Goal: Task Accomplishment & Management: Complete application form

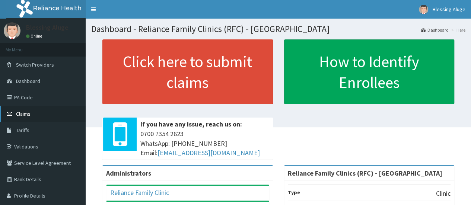
click at [38, 120] on link "Claims" at bounding box center [43, 114] width 86 height 16
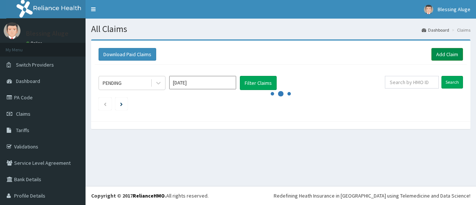
click at [439, 56] on link "Add Claim" at bounding box center [448, 54] width 32 height 13
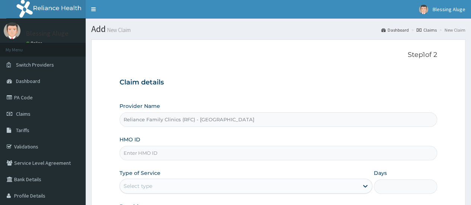
type input "Reliance Family Clinics (RFC) - [GEOGRAPHIC_DATA]"
